Goal: Task Accomplishment & Management: Manage account settings

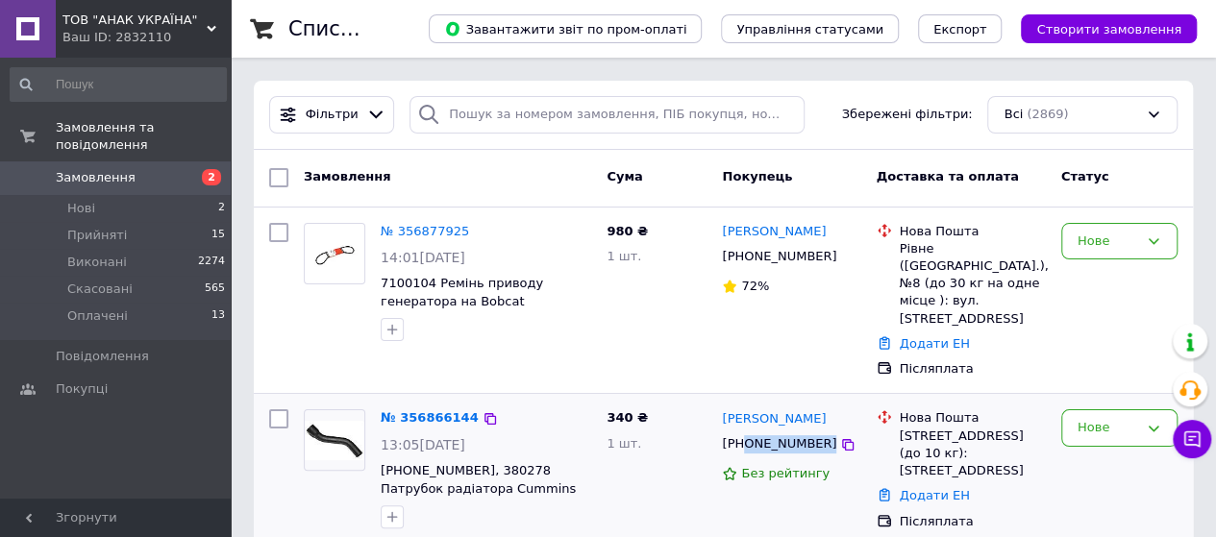
drag, startPoint x: 838, startPoint y: 414, endPoint x: 744, endPoint y: 420, distance: 94.4
click at [744, 434] on div "[PHONE_NUMBER]" at bounding box center [791, 445] width 142 height 22
copy div "0508236228"
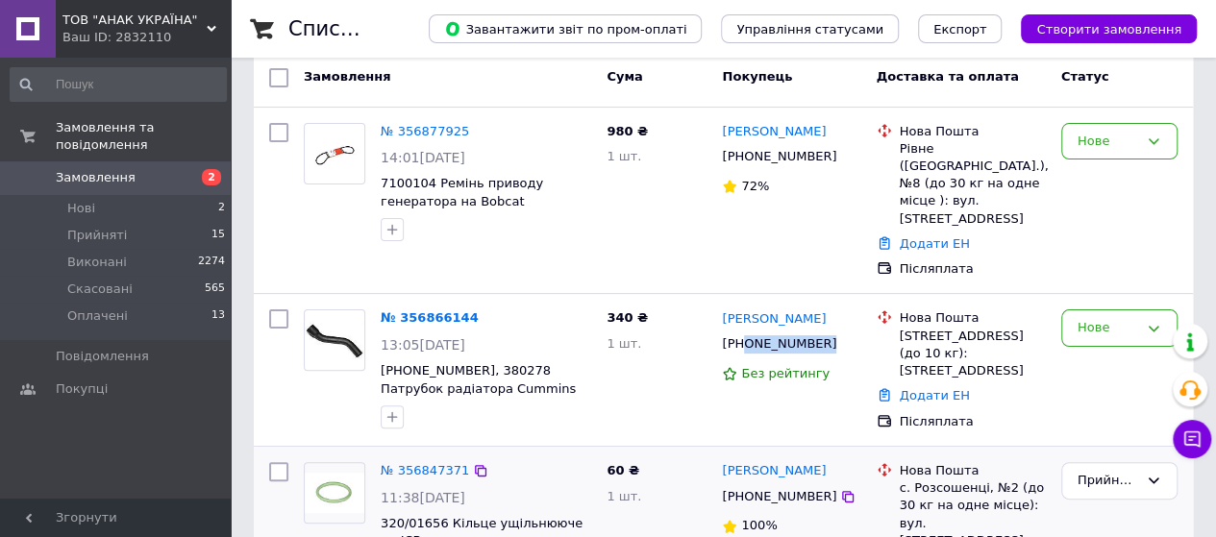
scroll to position [192, 0]
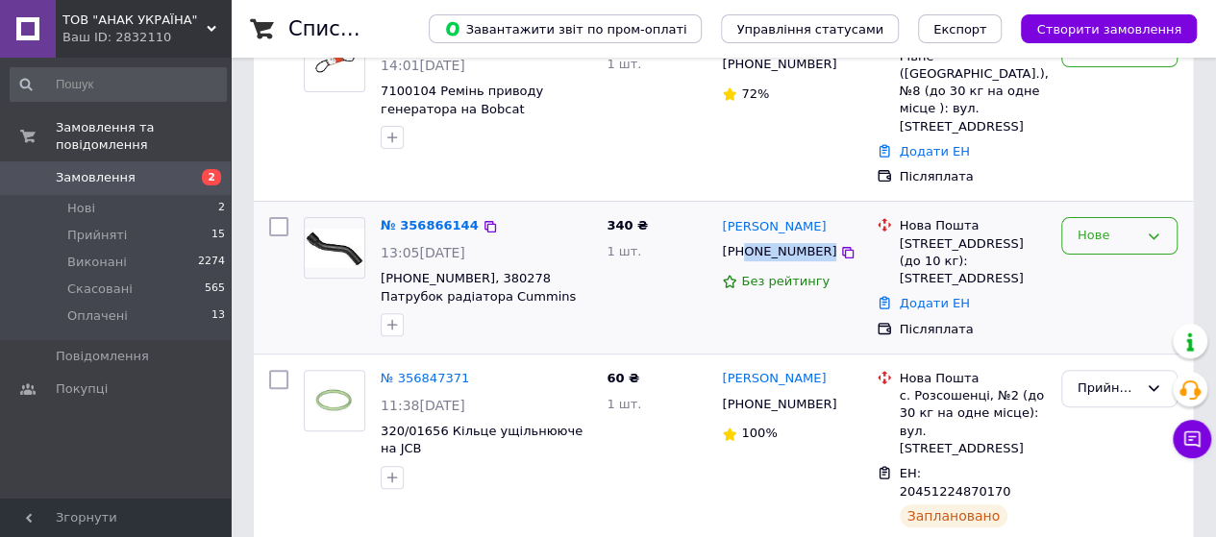
click at [1156, 229] on icon at bounding box center [1153, 236] width 15 height 15
click at [1103, 329] on li "Скасовано" at bounding box center [1119, 347] width 114 height 36
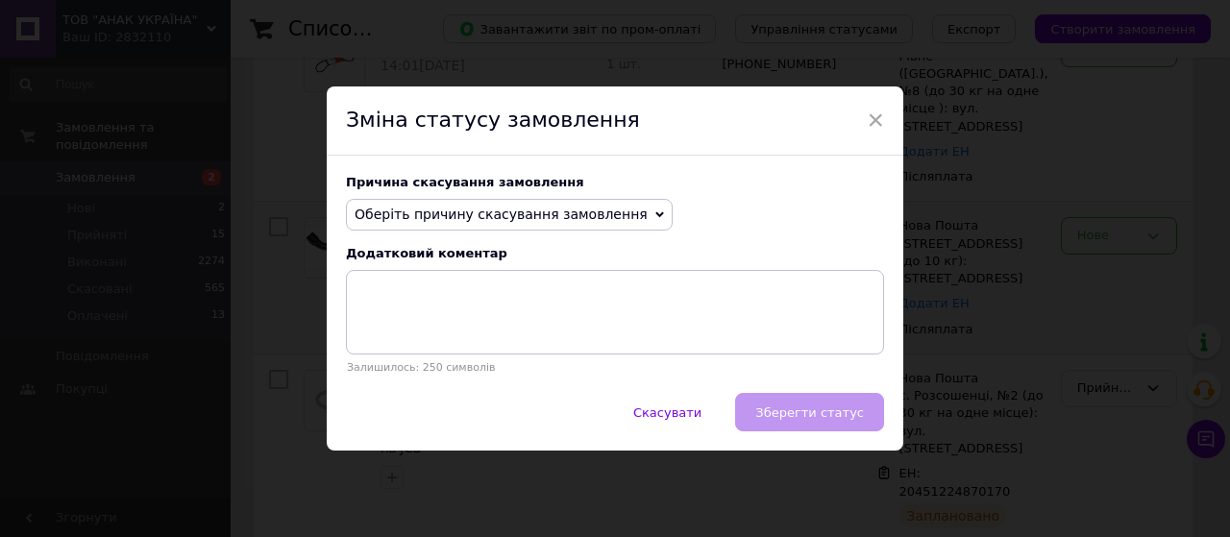
click at [656, 213] on icon at bounding box center [660, 215] width 9 height 9
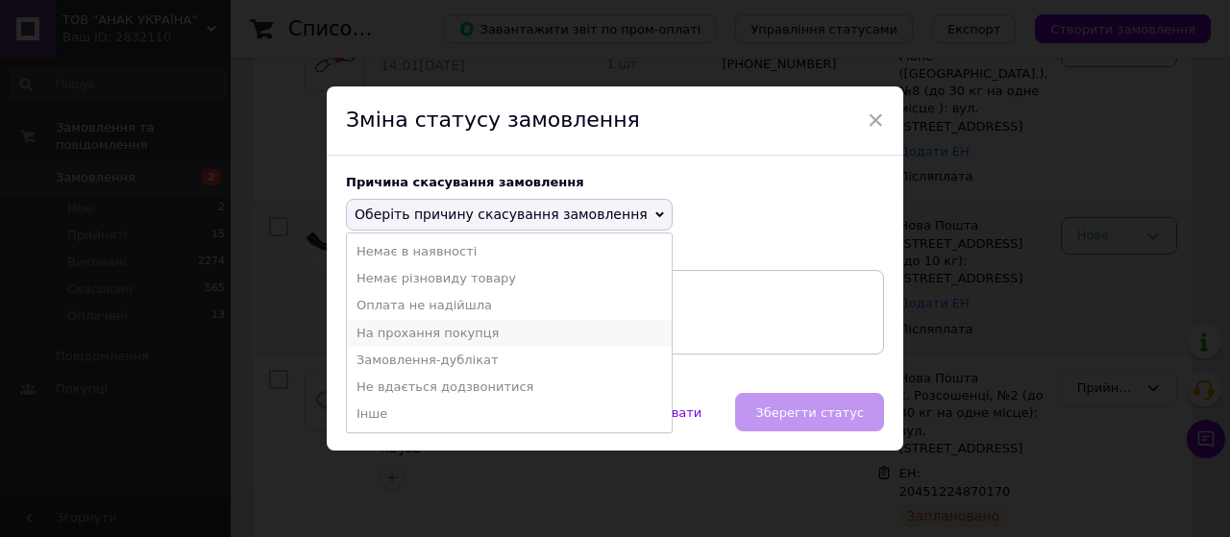
click at [411, 338] on li "На прохання покупця" at bounding box center [509, 333] width 325 height 27
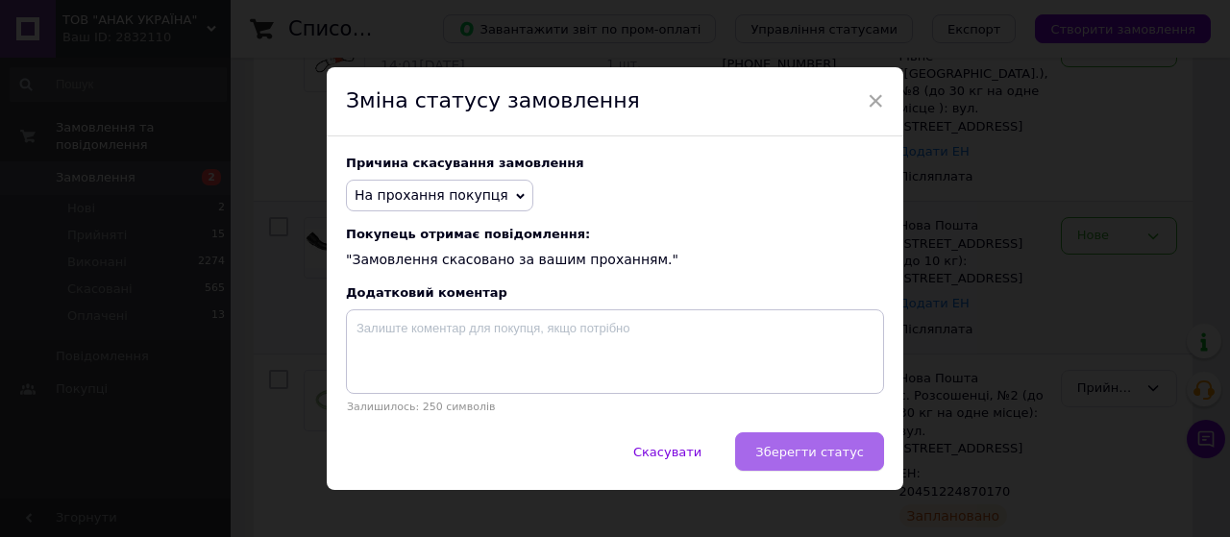
click at [808, 456] on span "Зберегти статус" at bounding box center [810, 452] width 109 height 14
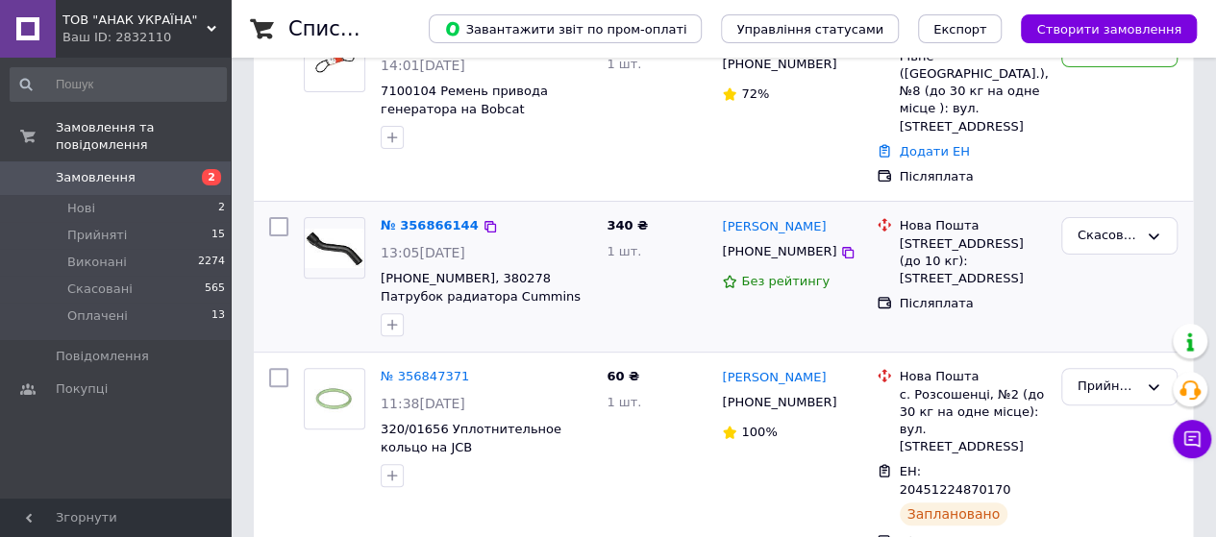
click at [104, 169] on span "Замовлення" at bounding box center [96, 177] width 80 height 17
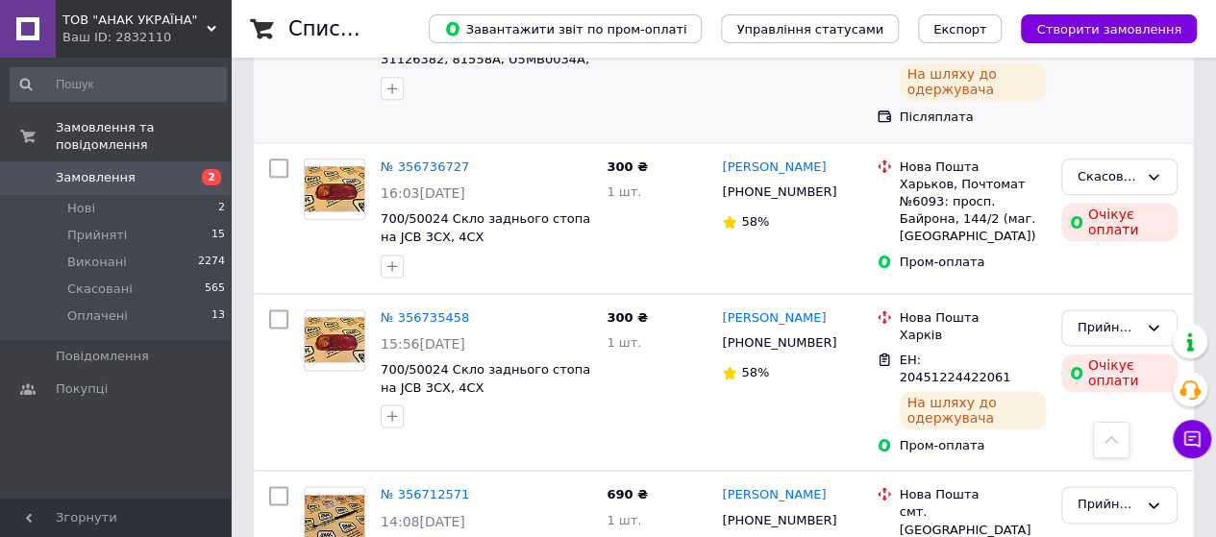
scroll to position [1346, 0]
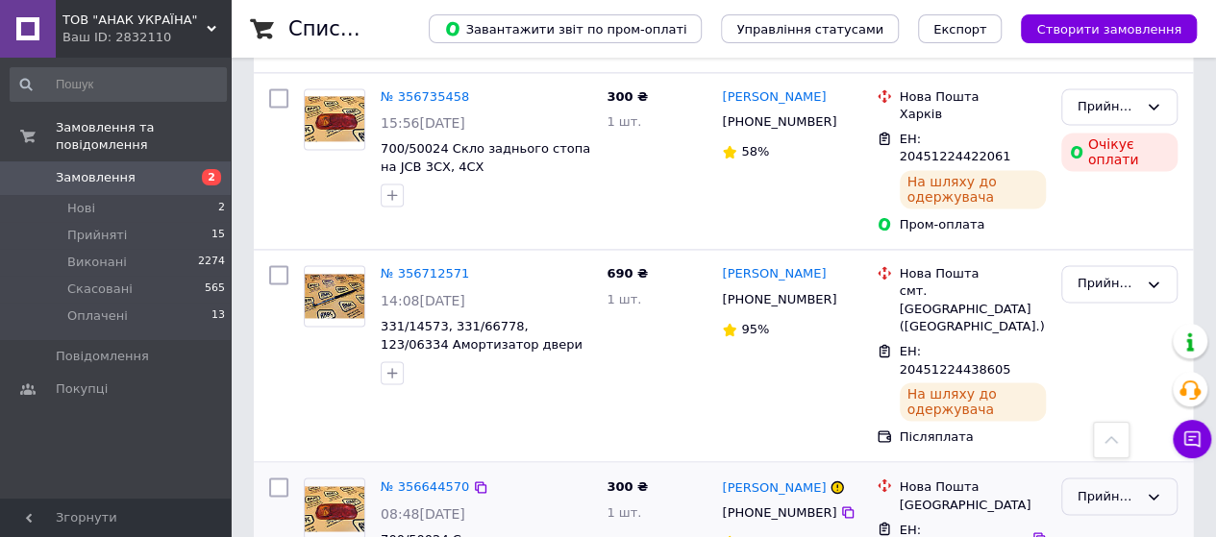
click at [1148, 489] on icon at bounding box center [1153, 496] width 15 height 15
click at [1109, 519] on li "Виконано" at bounding box center [1119, 537] width 114 height 36
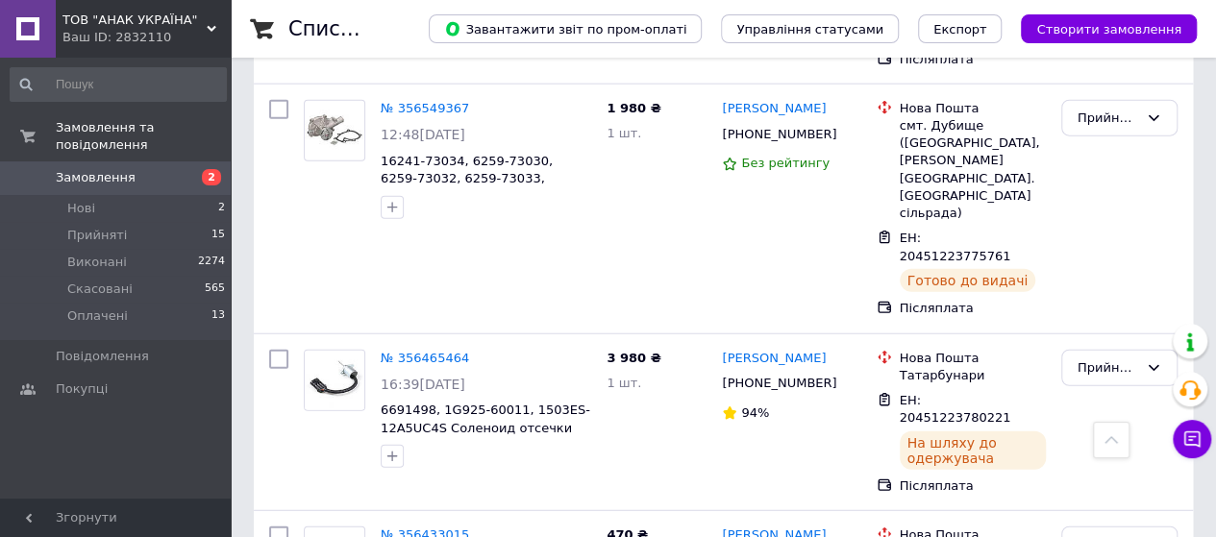
scroll to position [2307, 0]
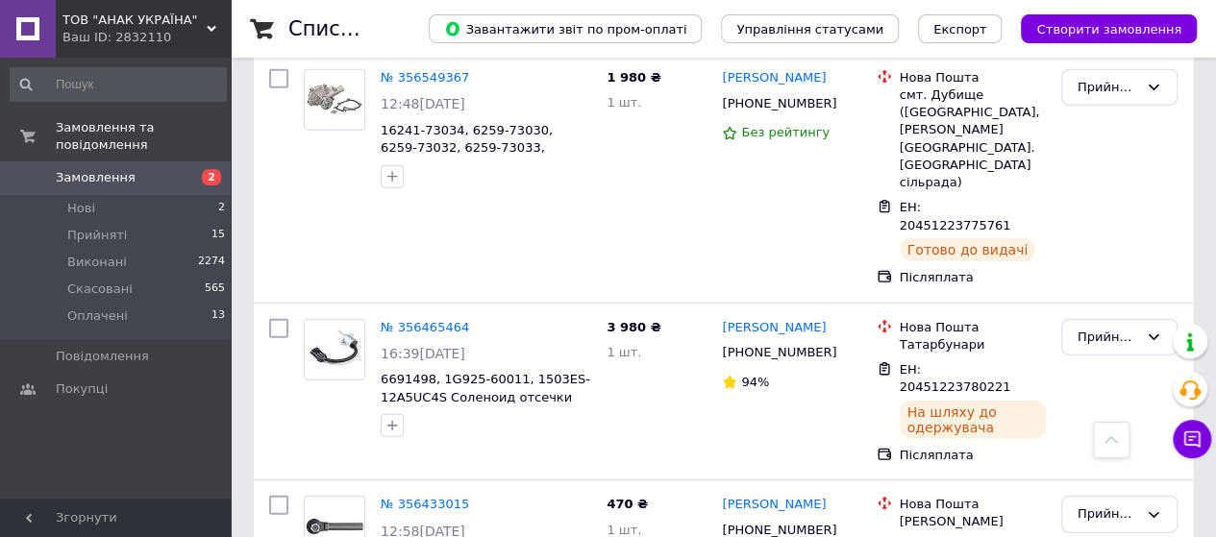
click at [119, 169] on span "Замовлення" at bounding box center [96, 177] width 80 height 17
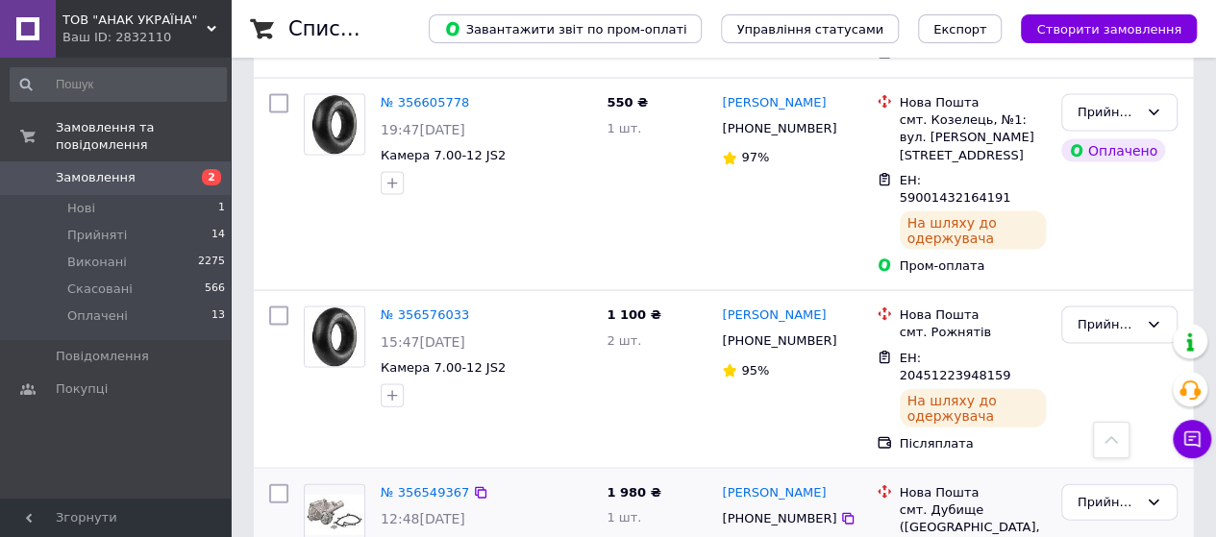
scroll to position [1923, 0]
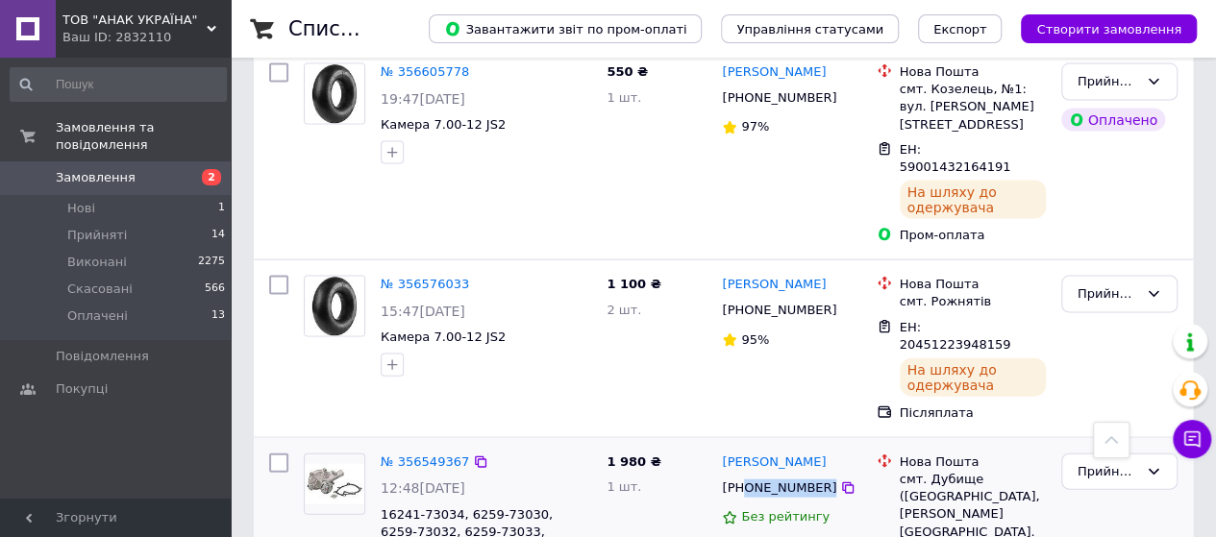
drag, startPoint x: 833, startPoint y: 264, endPoint x: 751, endPoint y: 274, distance: 83.2
click at [745, 478] on div "[PHONE_NUMBER]" at bounding box center [791, 489] width 142 height 22
copy div "0501034442"
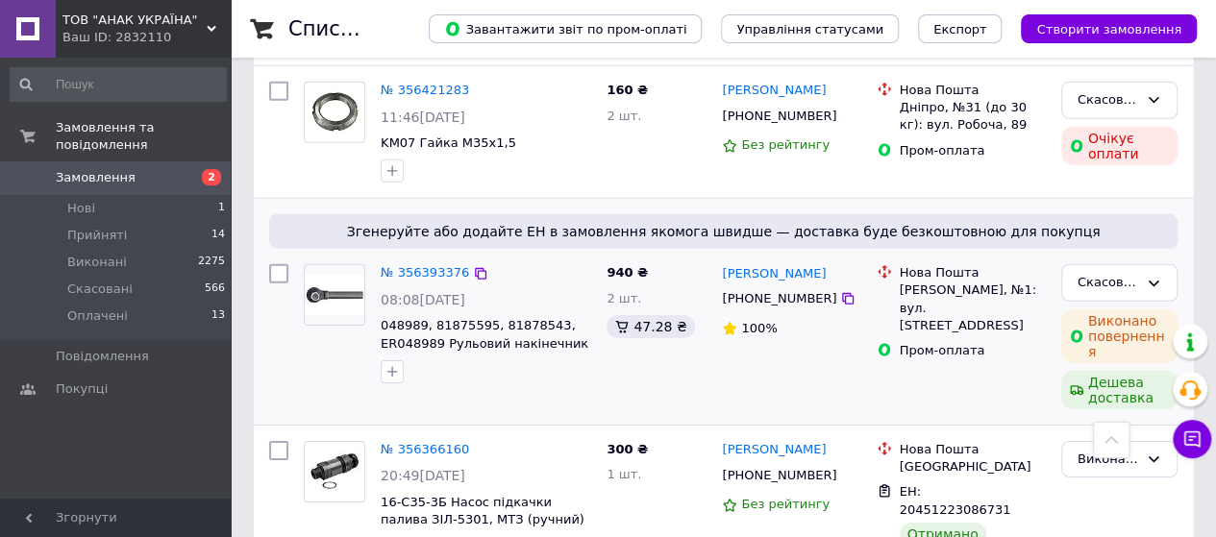
scroll to position [2969, 0]
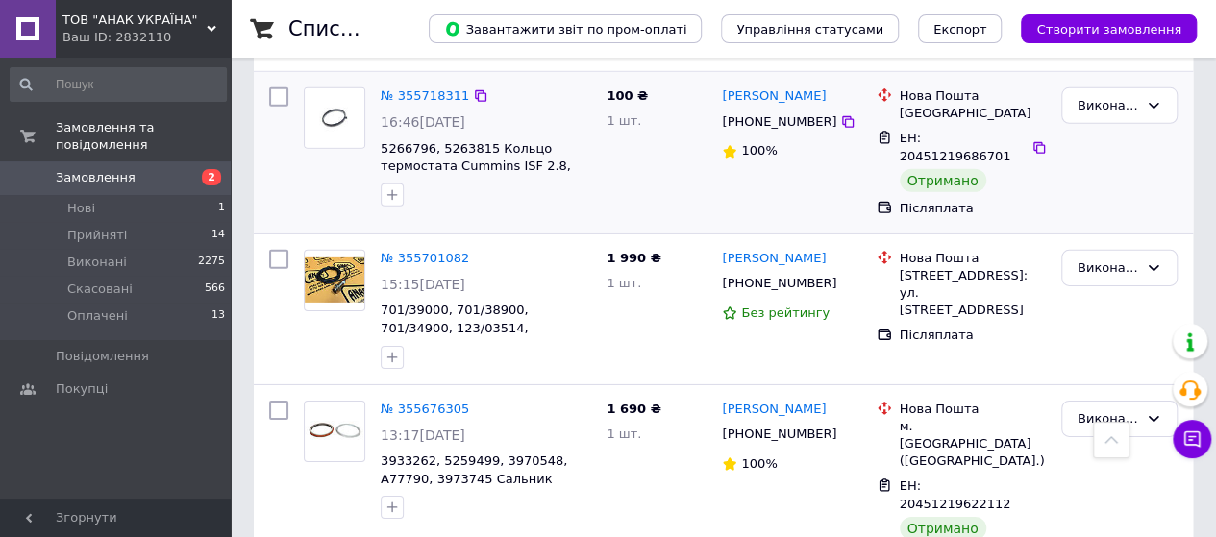
scroll to position [2930, 0]
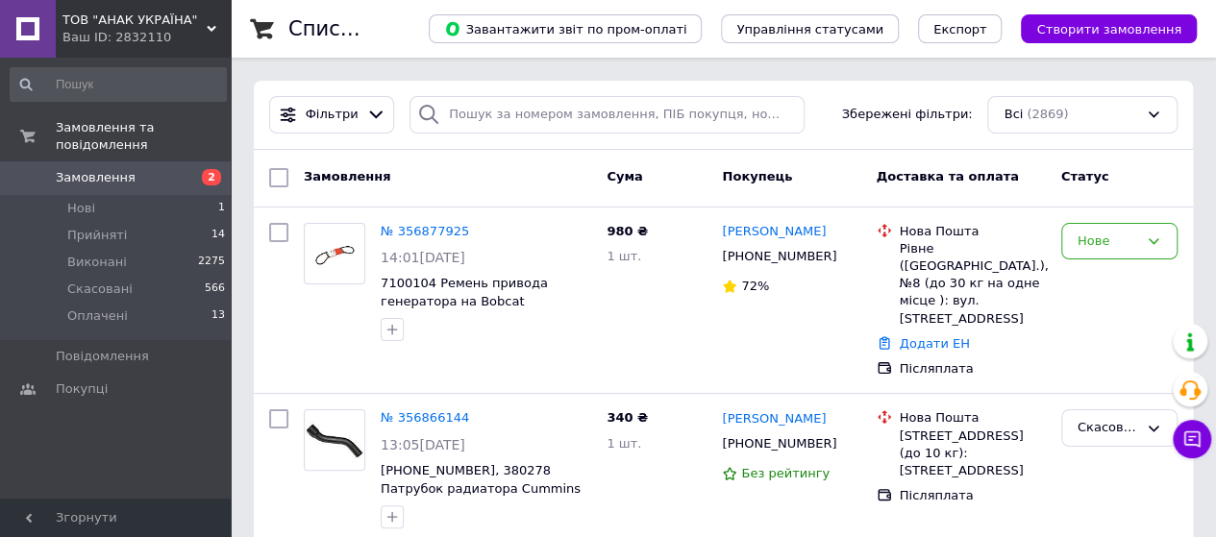
drag, startPoint x: 117, startPoint y: 162, endPoint x: 127, endPoint y: 169, distance: 11.7
click at [119, 169] on span "Замовлення" at bounding box center [96, 177] width 80 height 17
click at [109, 169] on span "Замовлення" at bounding box center [96, 177] width 80 height 17
